Goal: Information Seeking & Learning: Compare options

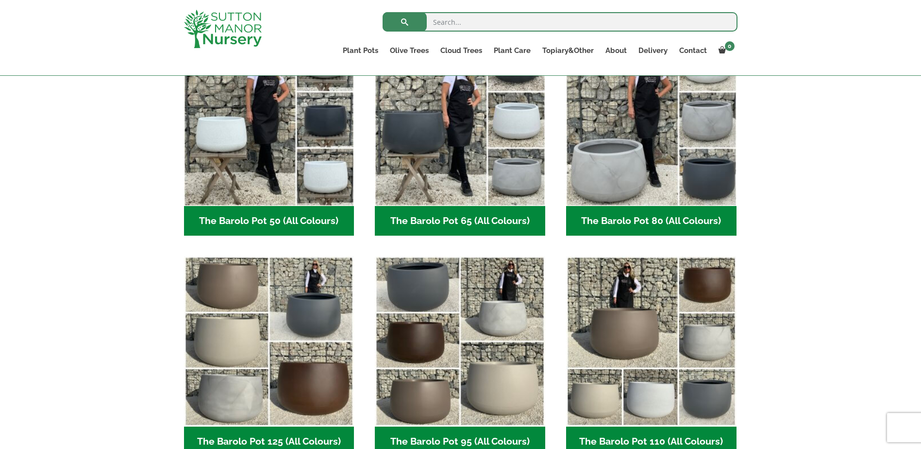
scroll to position [146, 0]
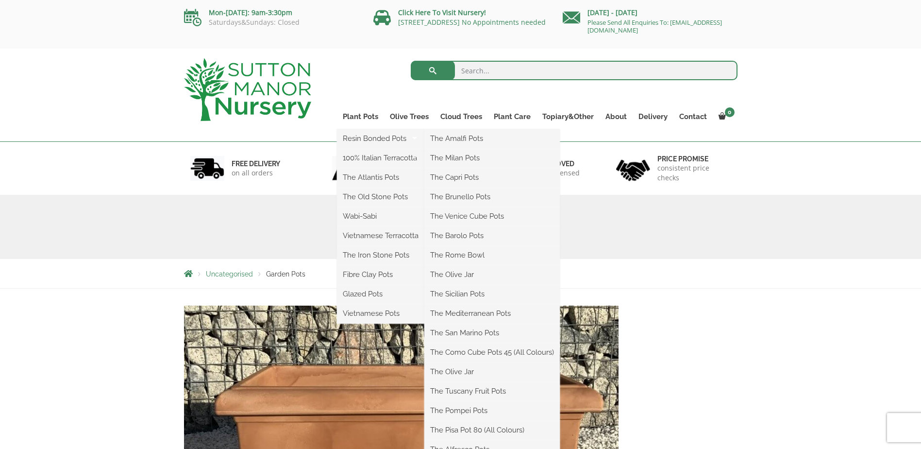
click at [456, 228] on li "The Barolo Pots" at bounding box center [492, 235] width 136 height 19
click at [457, 236] on link "The Barolo Pots" at bounding box center [492, 235] width 136 height 15
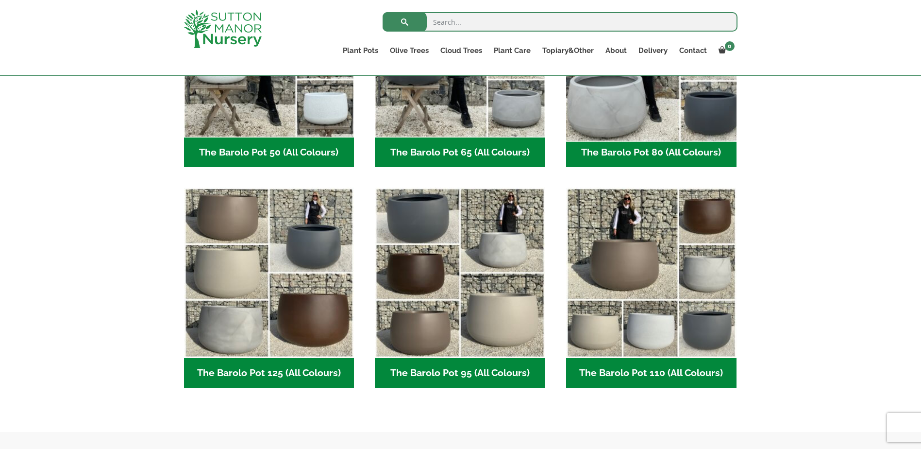
scroll to position [486, 0]
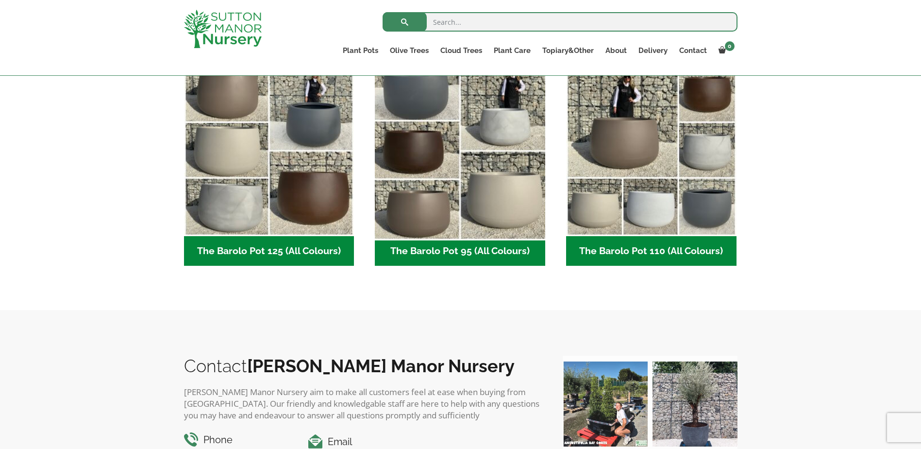
click at [486, 166] on img "Visit product category The Barolo Pot 95 (All Colours)" at bounding box center [460, 151] width 179 height 179
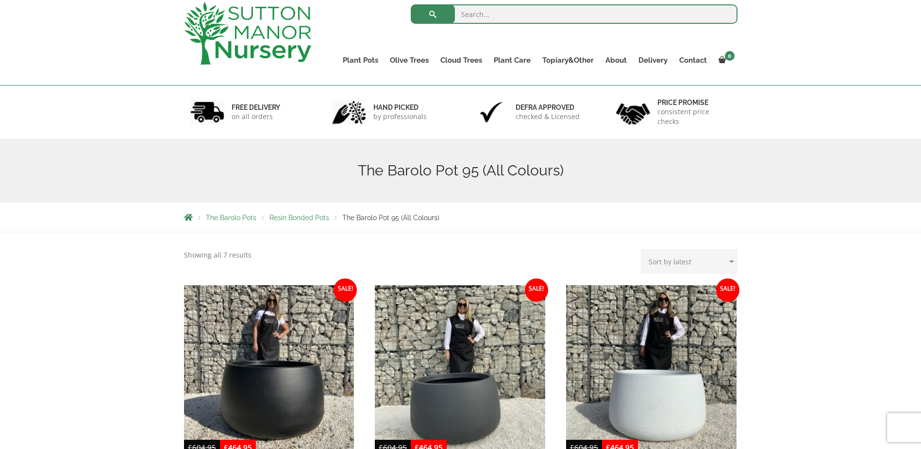
scroll to position [243, 0]
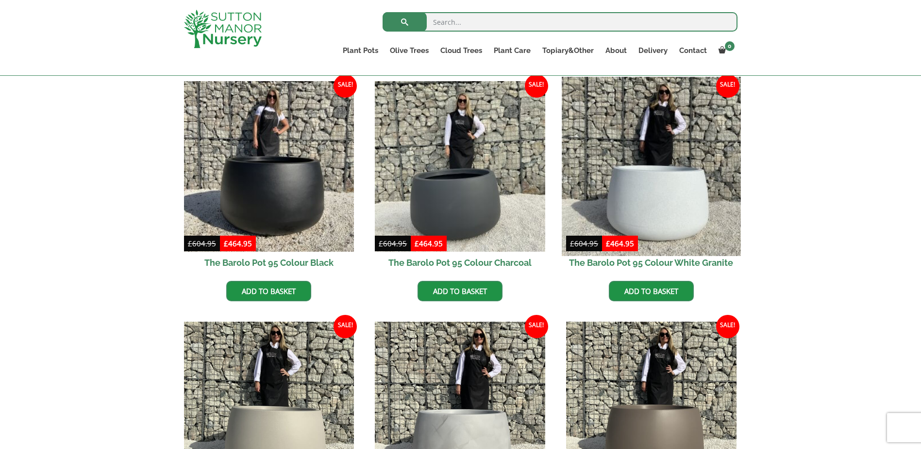
click at [686, 192] on img at bounding box center [651, 166] width 179 height 179
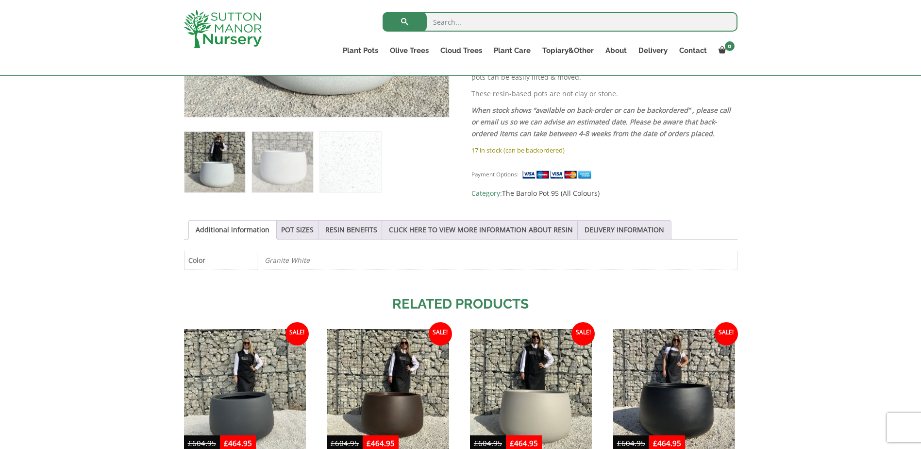
scroll to position [389, 0]
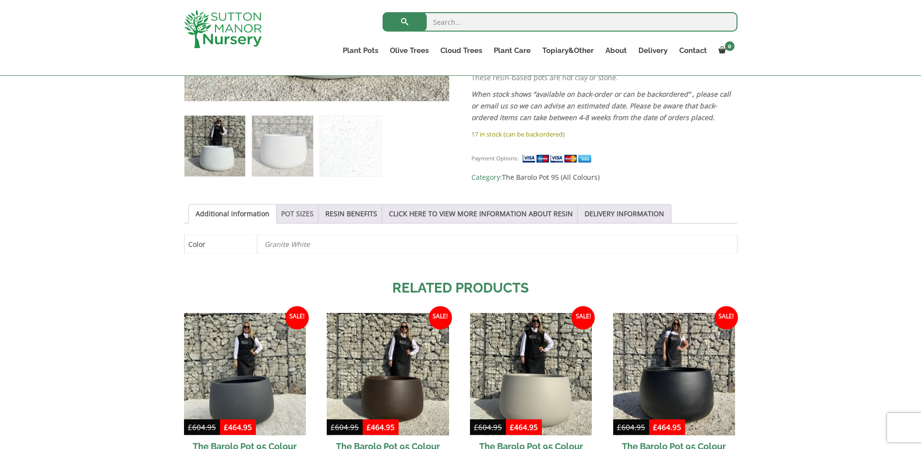
click at [299, 217] on link "POT SIZES" at bounding box center [297, 213] width 33 height 18
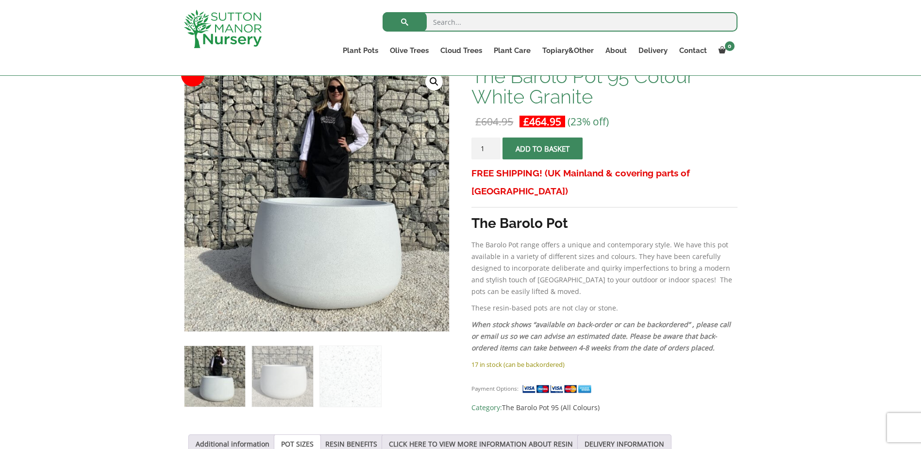
scroll to position [146, 0]
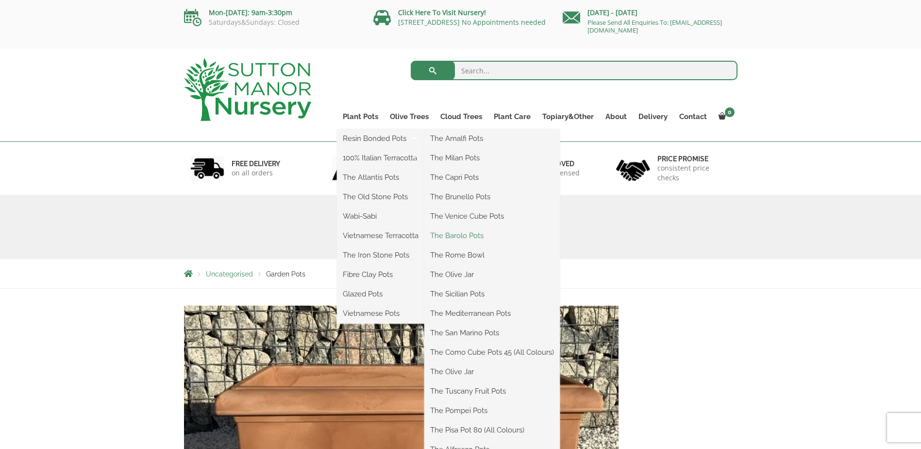
click at [450, 233] on link "The Barolo Pots" at bounding box center [492, 235] width 136 height 15
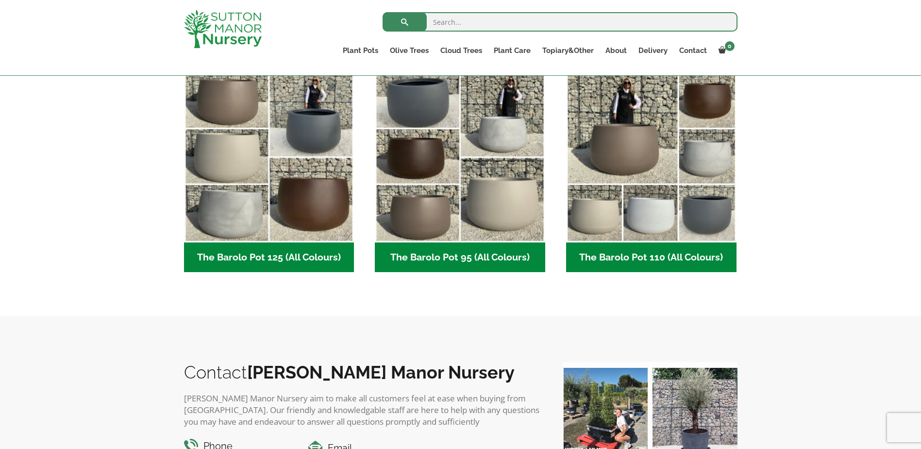
scroll to position [486, 0]
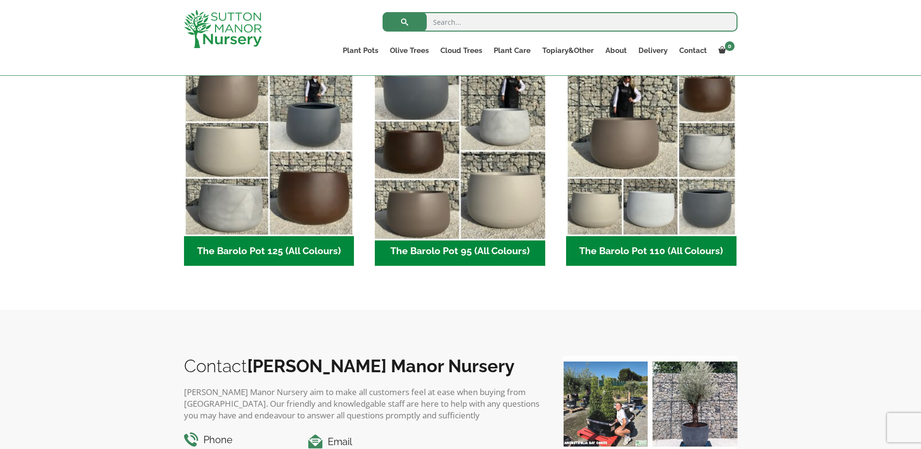
click at [484, 179] on img "Visit product category The Barolo Pot 95 (All Colours)" at bounding box center [460, 151] width 179 height 179
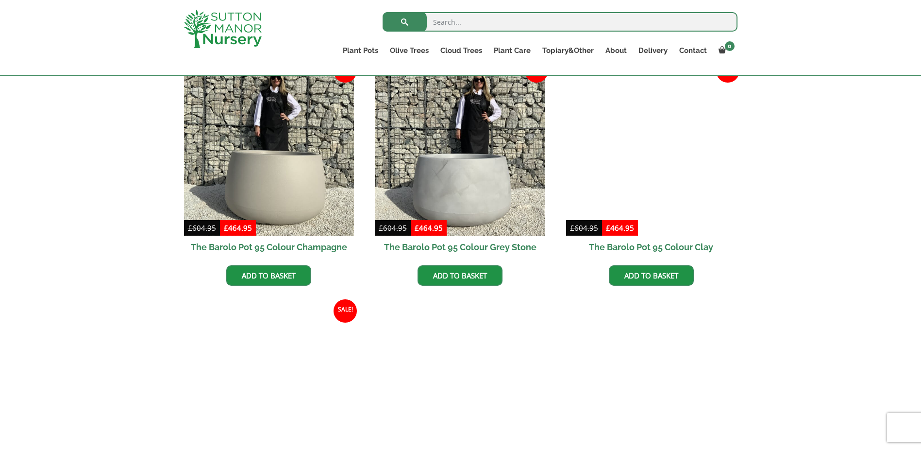
scroll to position [486, 0]
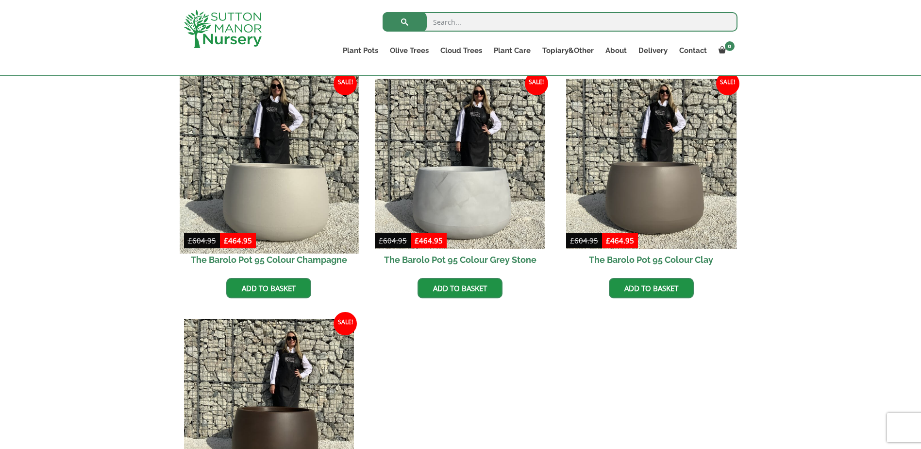
click at [291, 204] on img at bounding box center [269, 163] width 179 height 179
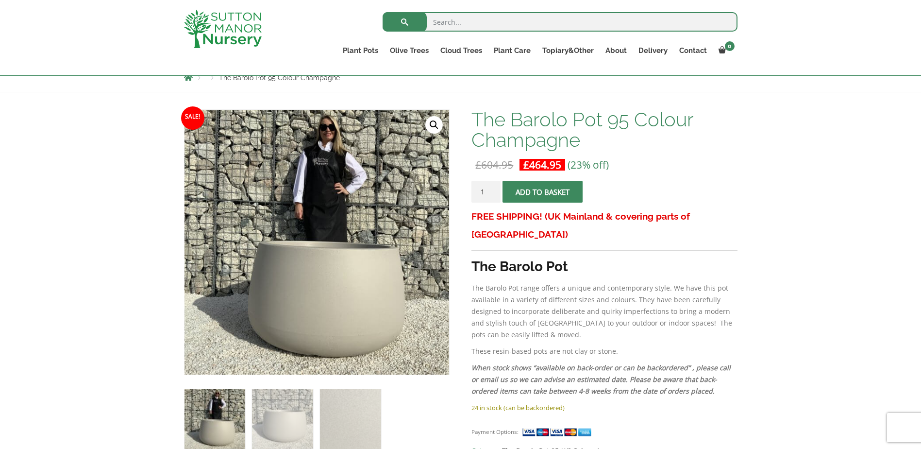
scroll to position [97, 0]
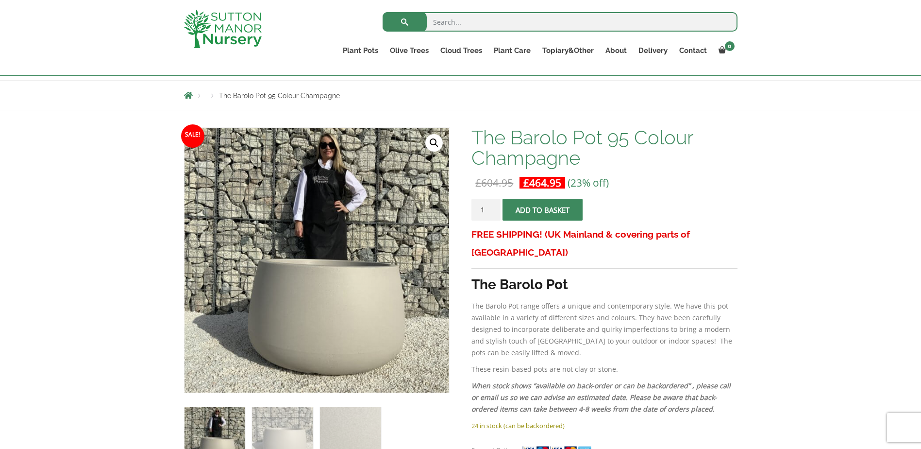
click at [431, 142] on link "🔍" at bounding box center [433, 142] width 17 height 17
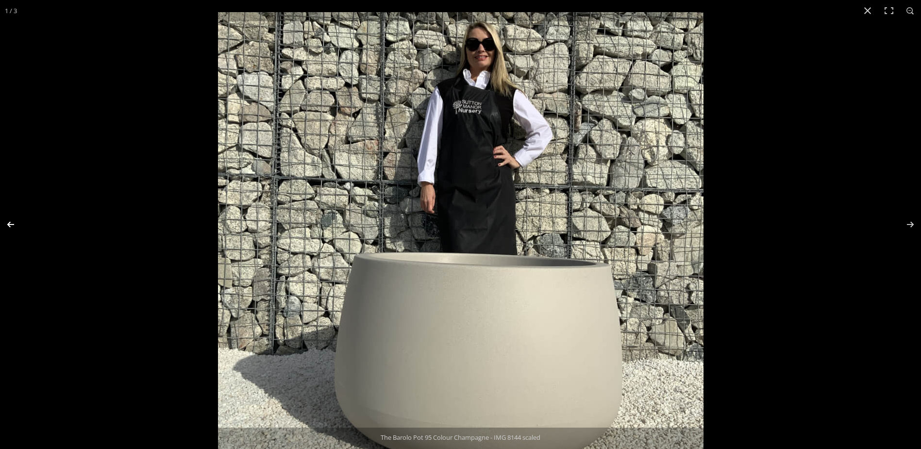
click at [14, 222] on button "Previous (arrow left)" at bounding box center [17, 224] width 34 height 49
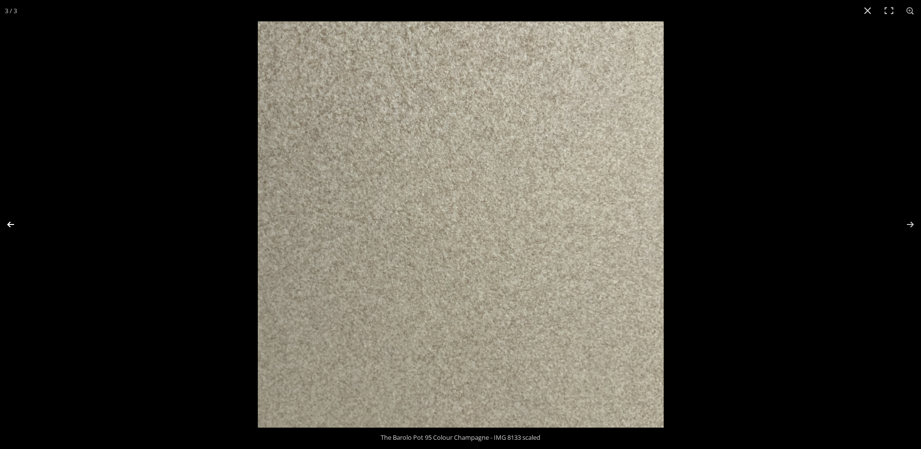
click at [15, 222] on button "Previous (arrow left)" at bounding box center [17, 224] width 34 height 49
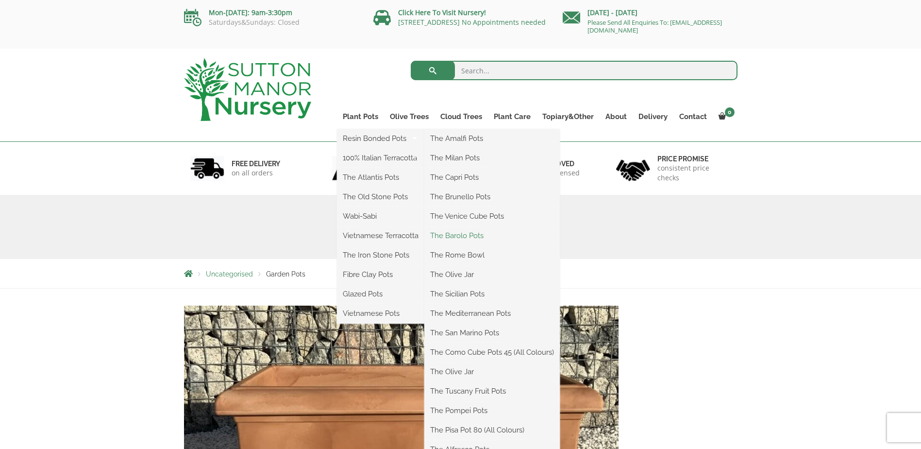
click at [461, 235] on link "The Barolo Pots" at bounding box center [492, 235] width 136 height 15
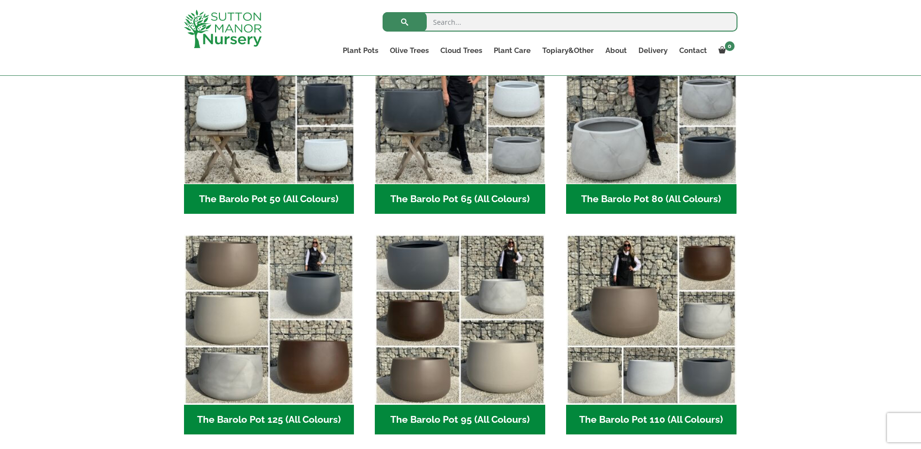
scroll to position [389, 0]
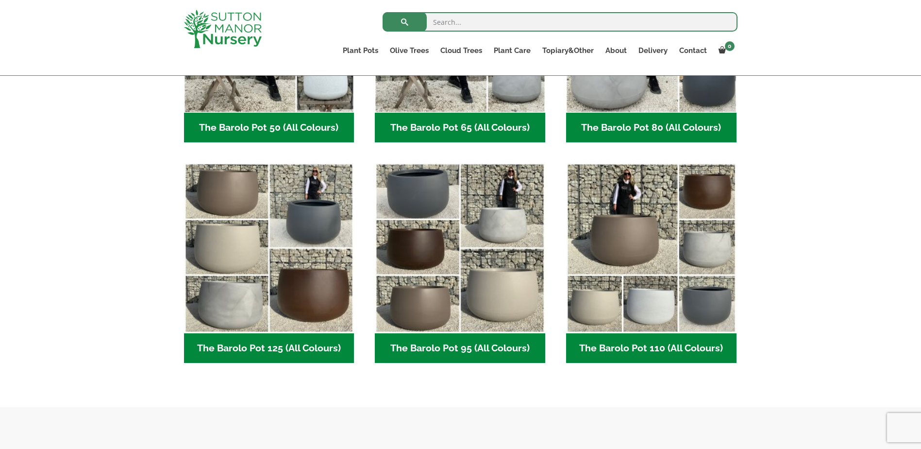
click at [430, 349] on h2 "The Barolo Pot 95 (All Colours) (7)" at bounding box center [460, 348] width 170 height 30
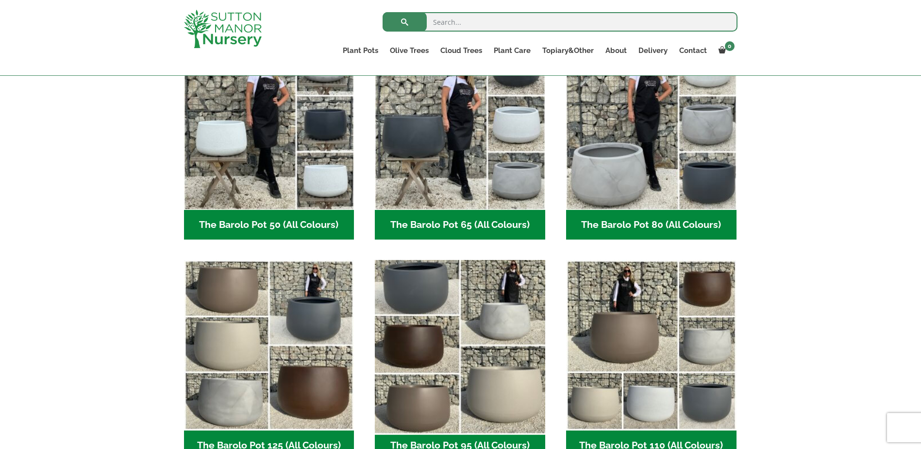
scroll to position [340, 0]
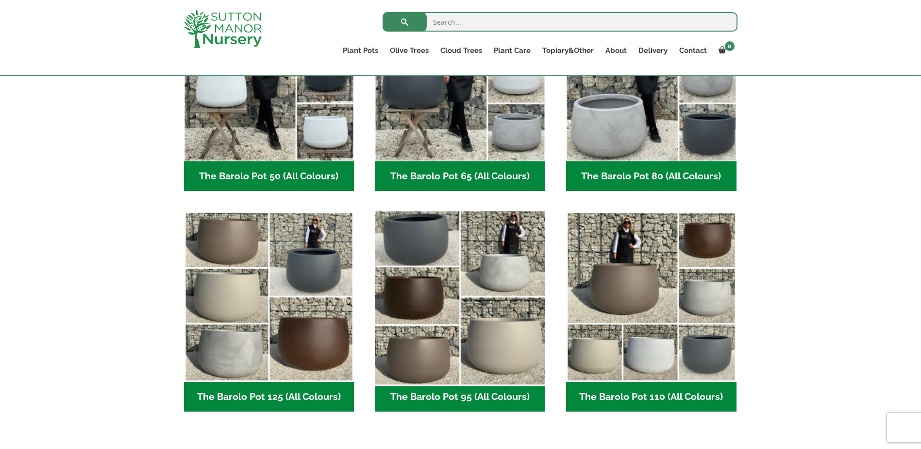
click at [492, 271] on img "Visit product category The Barolo Pot 95 (All Colours)" at bounding box center [460, 296] width 179 height 179
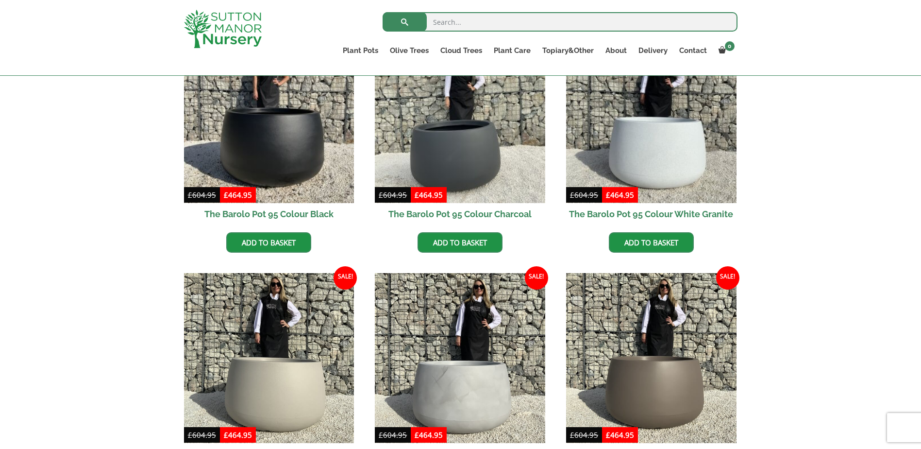
scroll to position [437, 0]
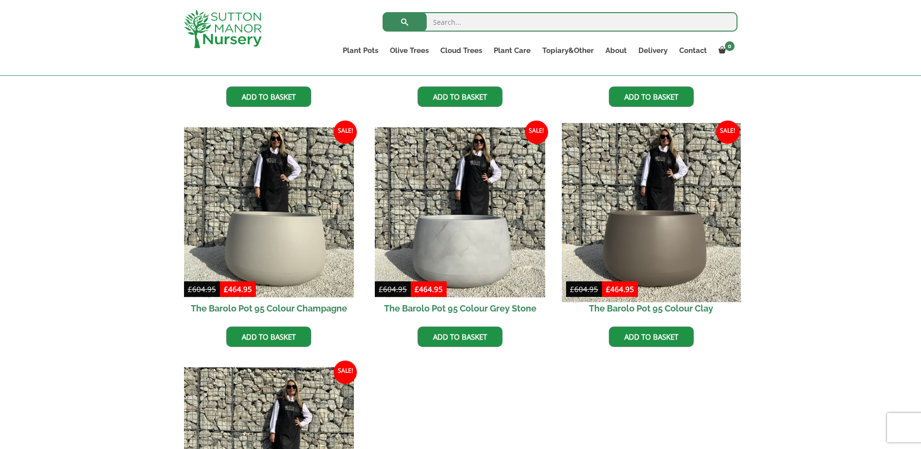
click at [678, 254] on img at bounding box center [651, 212] width 179 height 179
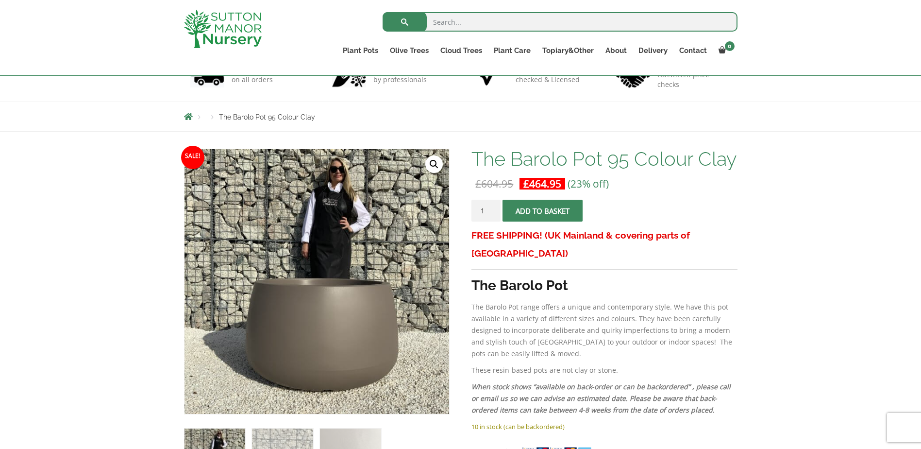
scroll to position [146, 0]
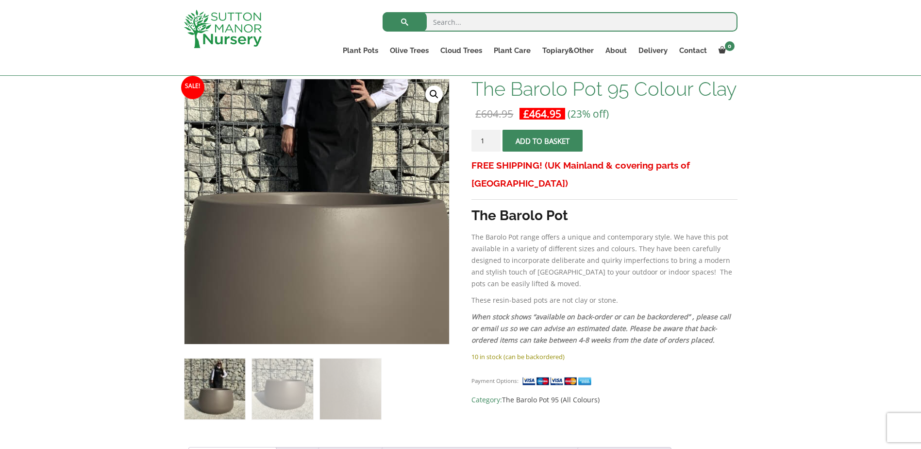
click at [325, 228] on img at bounding box center [310, 198] width 486 height 486
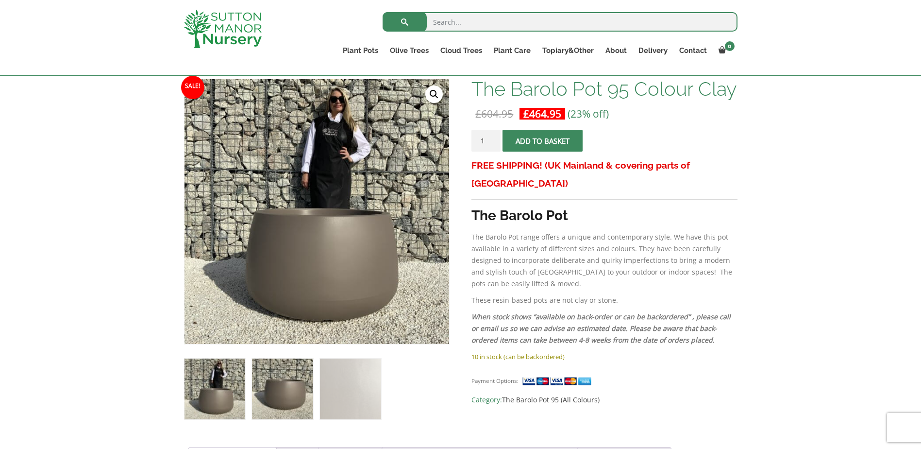
click at [289, 379] on img at bounding box center [282, 388] width 61 height 61
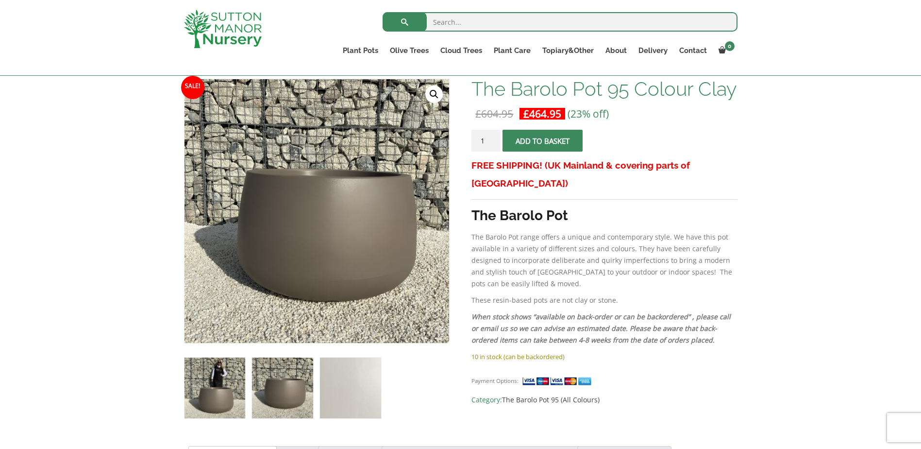
click at [212, 390] on img at bounding box center [215, 387] width 61 height 61
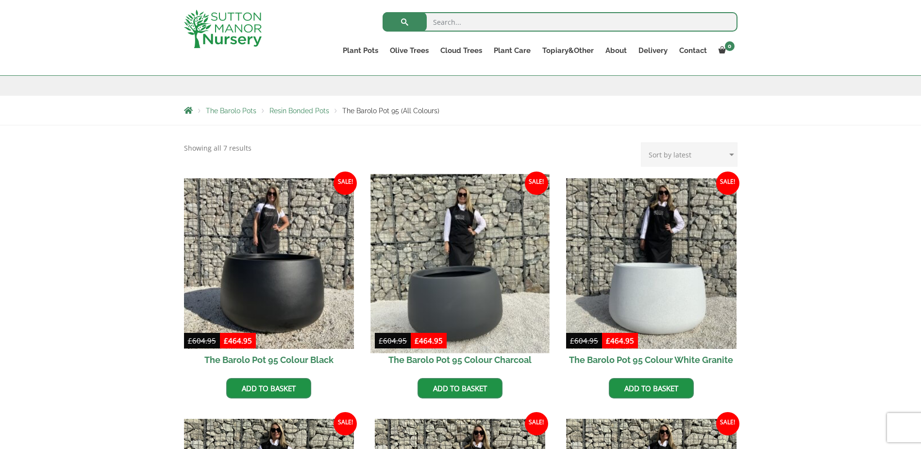
click at [491, 301] on img at bounding box center [460, 263] width 179 height 179
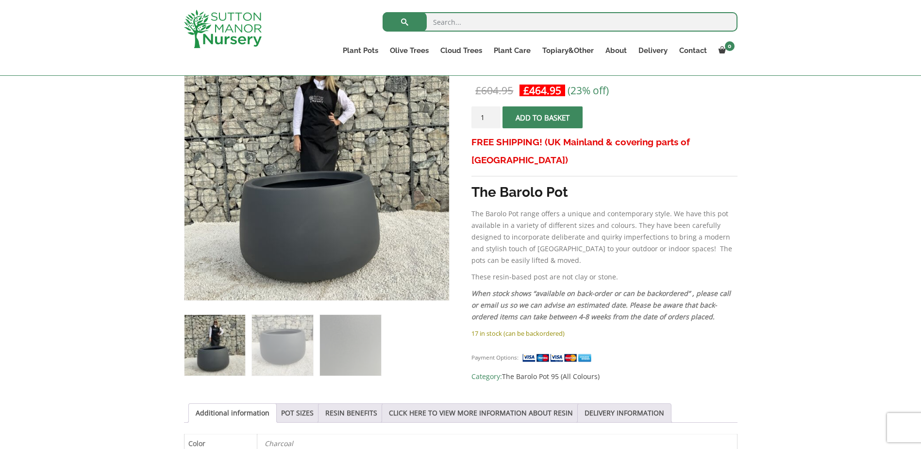
scroll to position [194, 0]
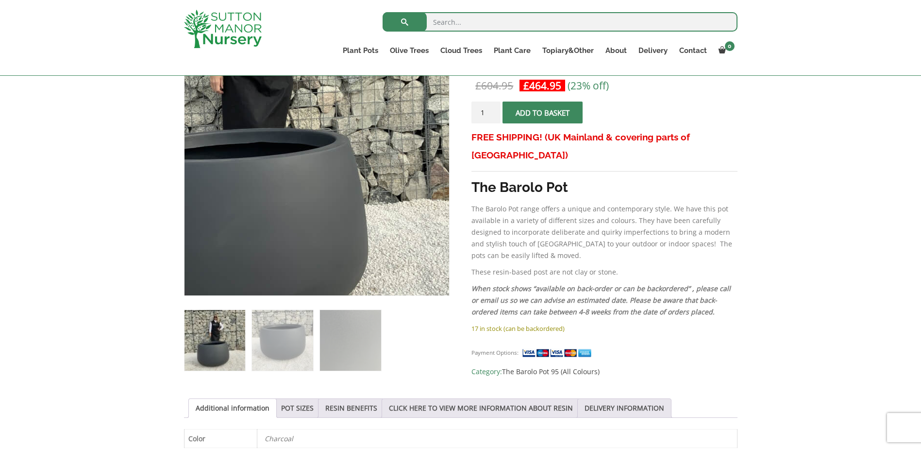
click at [393, 212] on img at bounding box center [253, 123] width 486 height 486
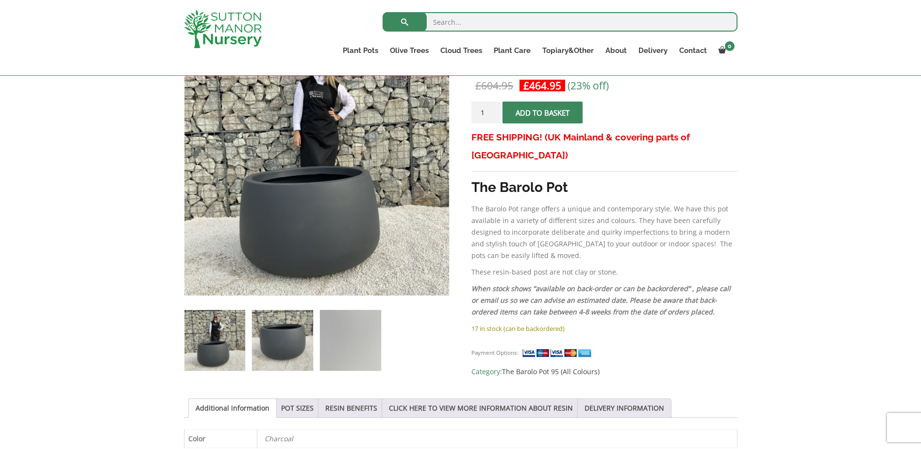
click at [281, 335] on img at bounding box center [282, 340] width 61 height 61
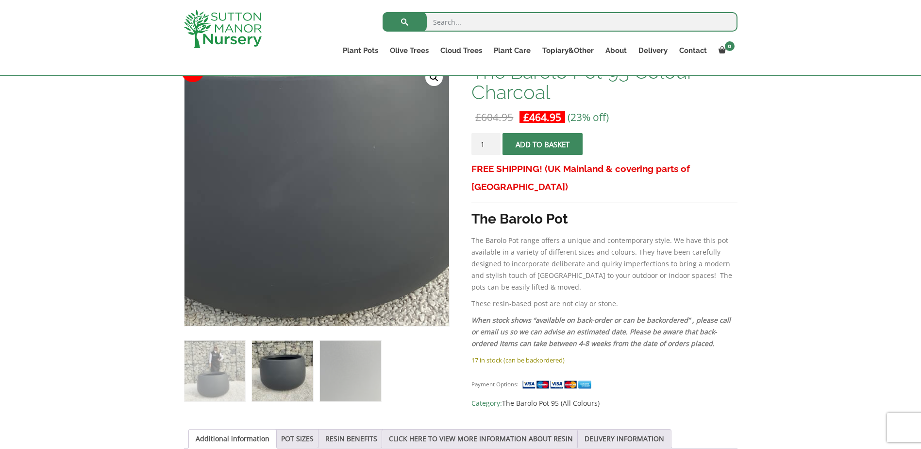
scroll to position [146, 0]
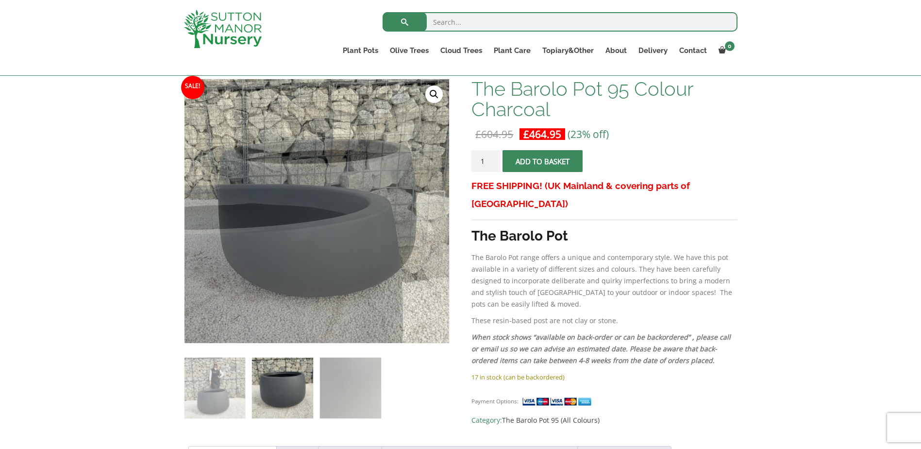
click at [435, 90] on link "🔍" at bounding box center [433, 93] width 17 height 17
